Goal: Task Accomplishment & Management: Use online tool/utility

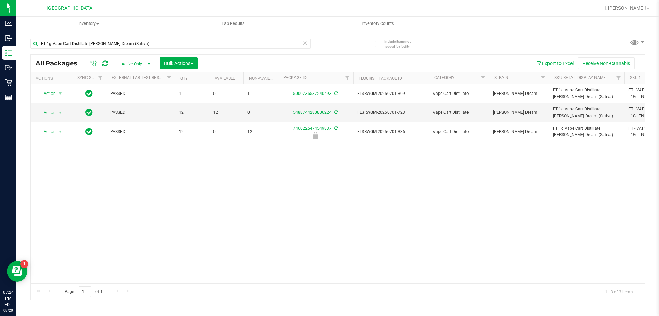
type input "FT 1g Vape Cart Distillate [PERSON_NAME] Dream (Sativa)"
drag, startPoint x: 166, startPoint y: 47, endPoint x: 28, endPoint y: 49, distance: 138.0
click at [28, 48] on div "Include items not tagged for facility FT 1g Vape Cart Distillate [PERSON_NAME] …" at bounding box center [337, 134] width 643 height 209
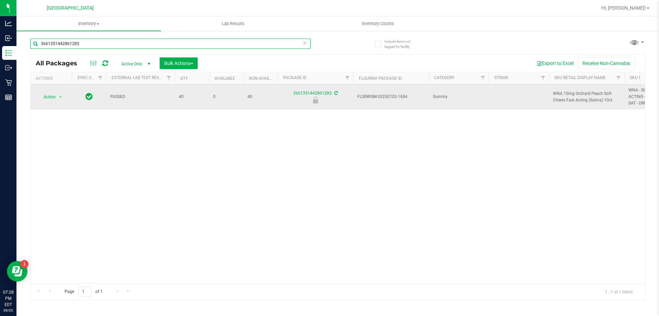
type input "3661351442861285"
click at [90, 95] on icon at bounding box center [88, 96] width 7 height 8
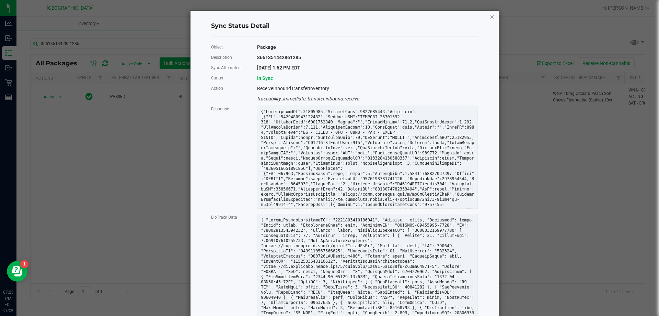
click at [490, 15] on icon "Close" at bounding box center [492, 16] width 5 height 8
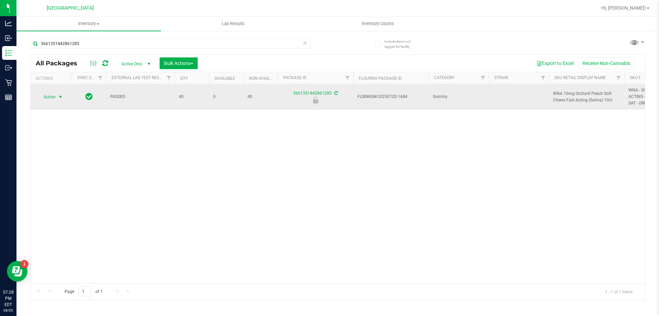
click at [48, 98] on span "Action" at bounding box center [46, 97] width 19 height 10
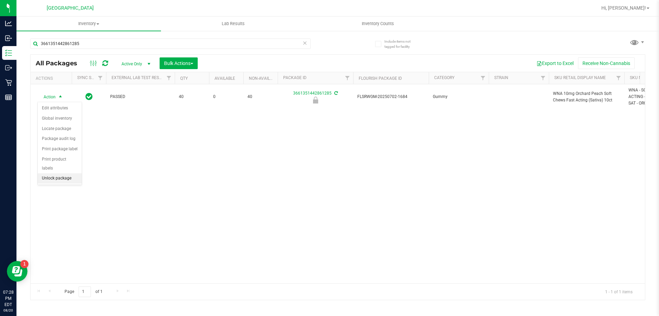
click at [54, 173] on li "Unlock package" at bounding box center [60, 178] width 44 height 10
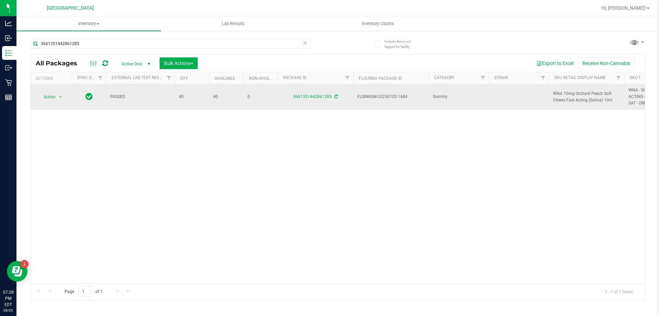
drag, startPoint x: 614, startPoint y: 103, endPoint x: 556, endPoint y: 93, distance: 58.8
click at [551, 93] on td "WNA 10mg Orchard Peach Soft Chews Fast Acting (Sativa) 10ct" at bounding box center [587, 96] width 76 height 25
copy span "WNA 10mg Orchard Peach Soft Chews Fast Acting (Sativa) 10ct"
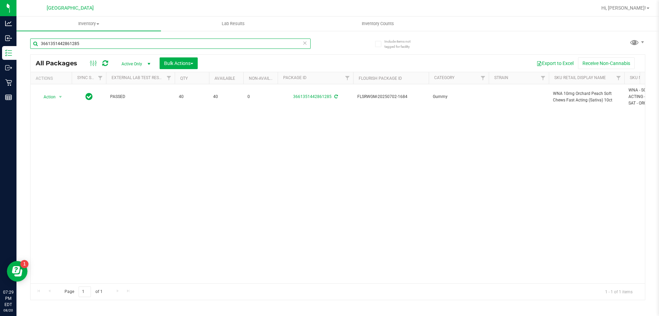
click at [147, 41] on input "3661351442861285" at bounding box center [170, 43] width 280 height 10
click at [146, 41] on input "3661351442861285" at bounding box center [170, 43] width 280 height 10
paste input "WNA 10mg Orchard Peach Soft Chews Fast Acting (Sativa) 10ct"
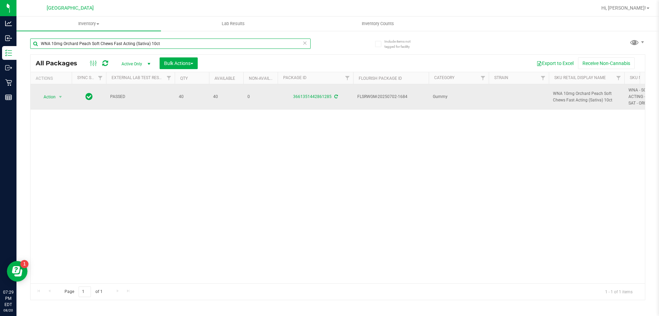
type input "WNA 10mg Orchard Peach Soft Chews Fast Acting (Sativa) 10ct"
click at [579, 93] on span "WNA 10mg Orchard Peach Soft Chews Fast Acting (Sativa) 10ct" at bounding box center [586, 96] width 67 height 13
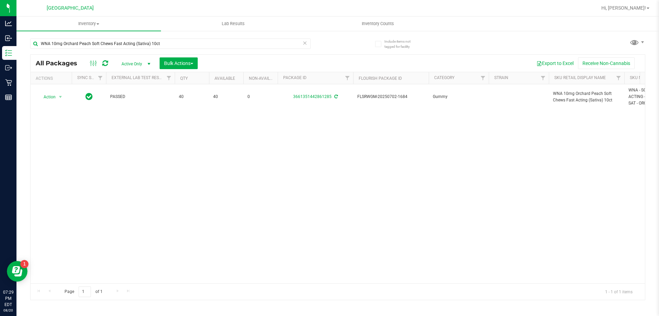
click at [577, 195] on div "Action Action Adjust qty Create package Edit attributes Global inventory Locate…" at bounding box center [338, 183] width 615 height 199
